Goal: Task Accomplishment & Management: Manage account settings

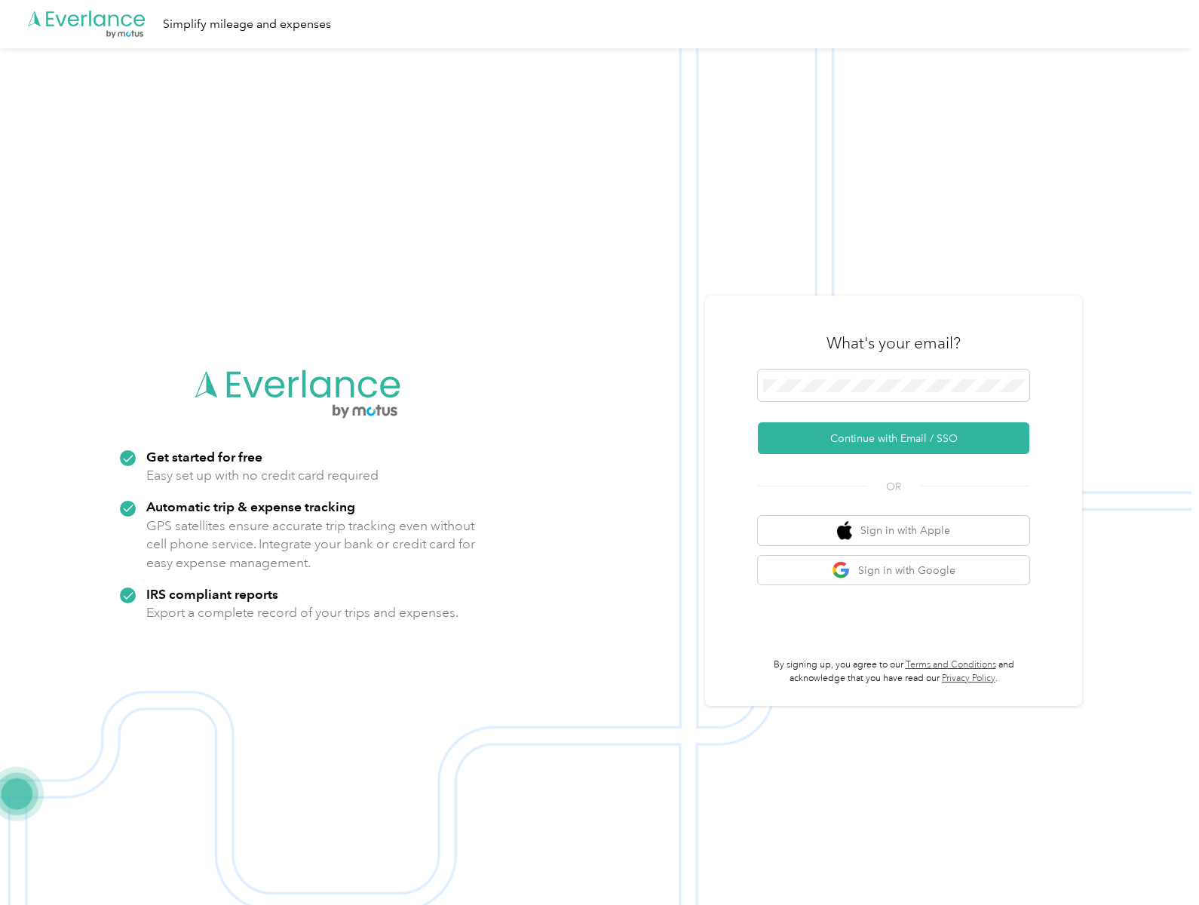
click at [599, 452] on img at bounding box center [595, 500] width 1191 height 905
